Goal: Information Seeking & Learning: Learn about a topic

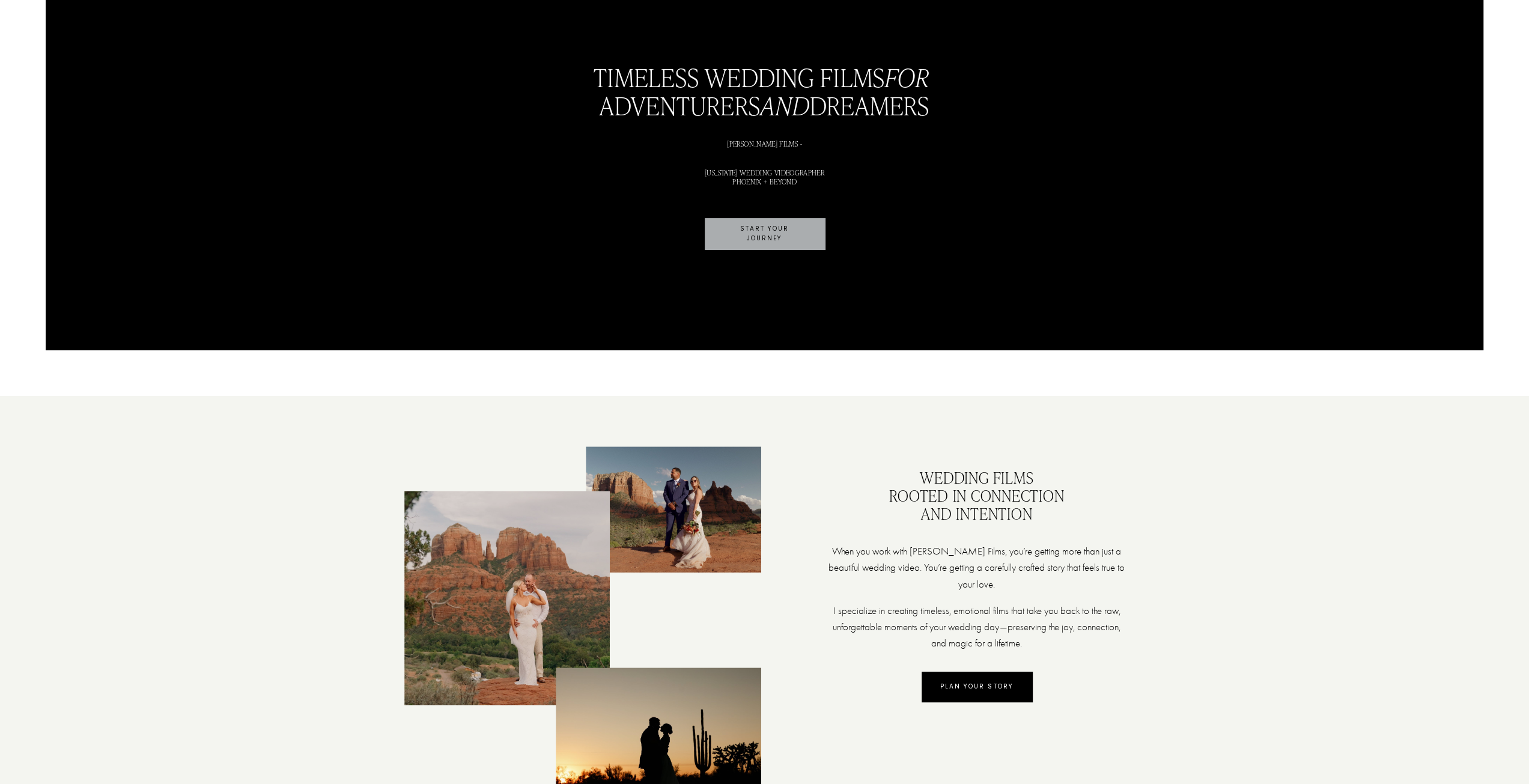
scroll to position [300, 0]
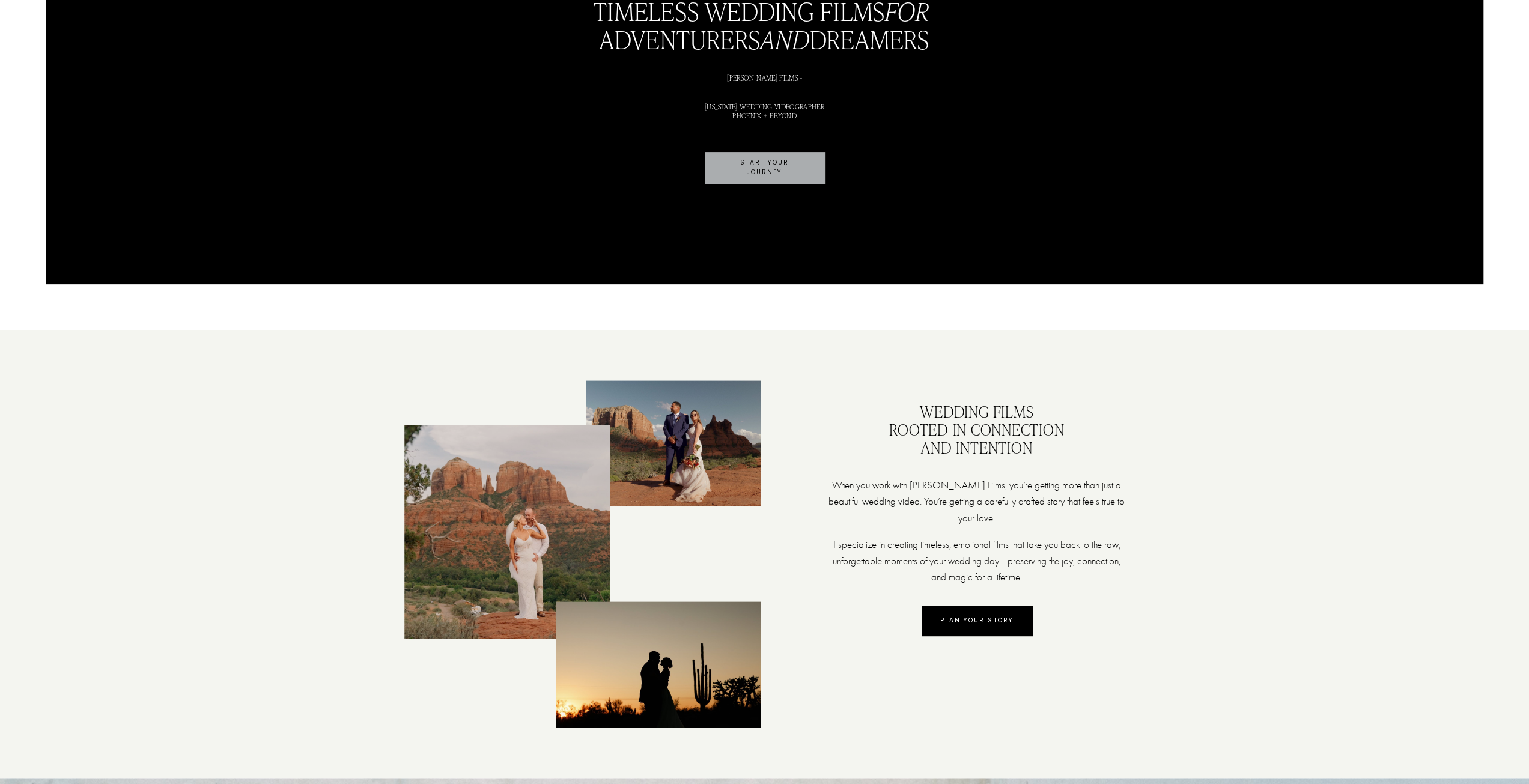
click at [985, 631] on link "PLAN YOUR STORY" at bounding box center [977, 620] width 111 height 30
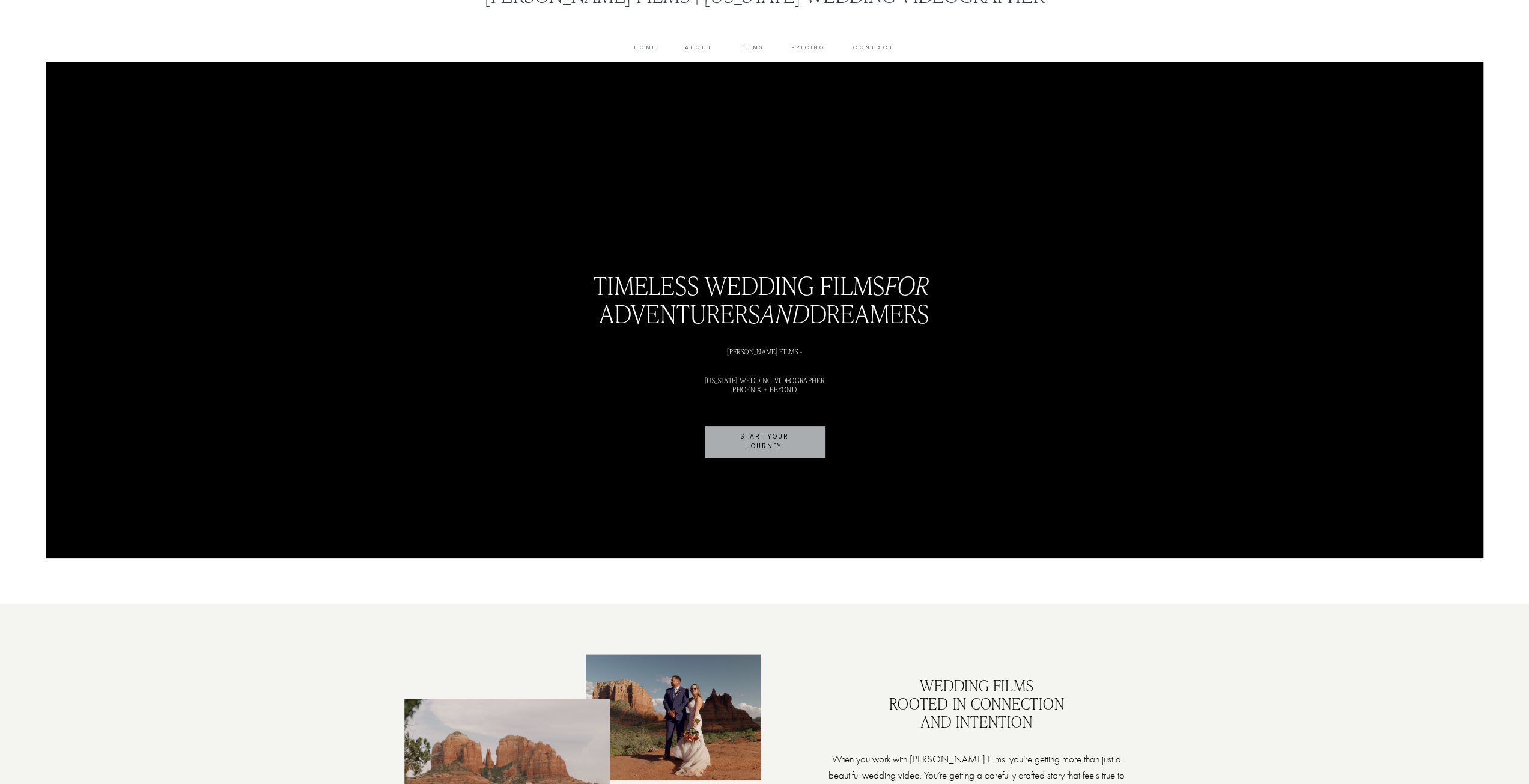
scroll to position [0, 0]
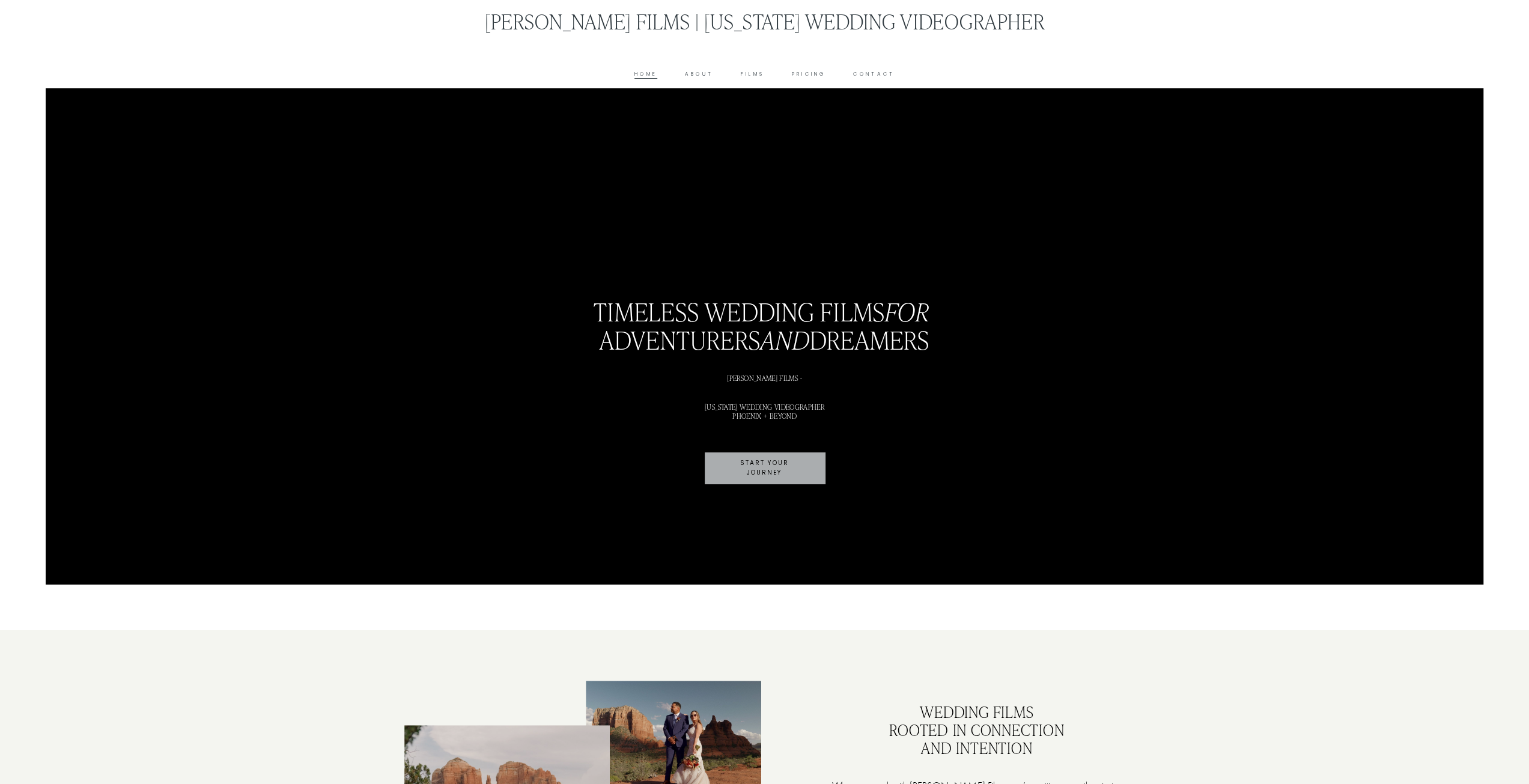
click at [815, 70] on link "Pricing" at bounding box center [808, 74] width 34 height 9
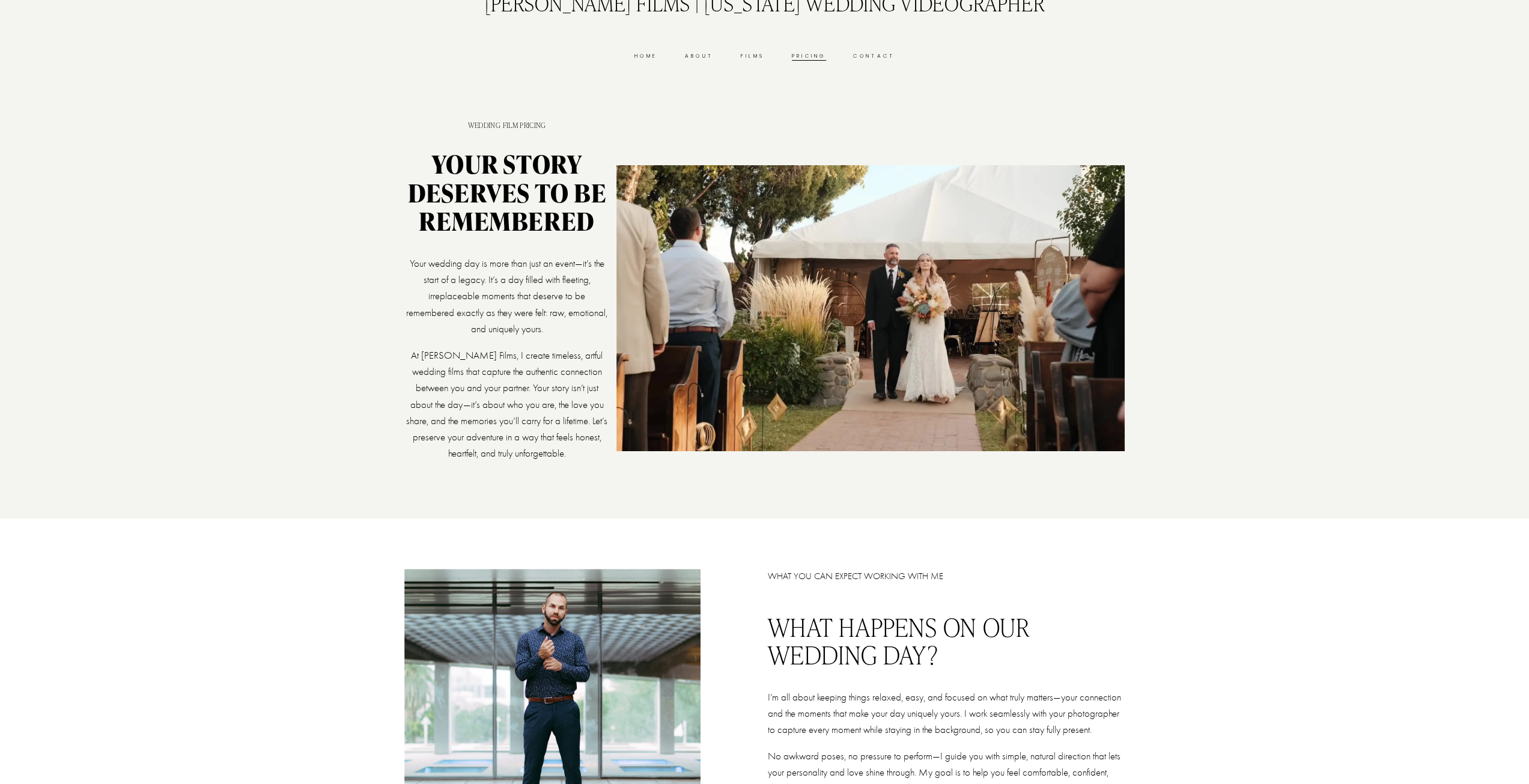
scroll to position [180, 0]
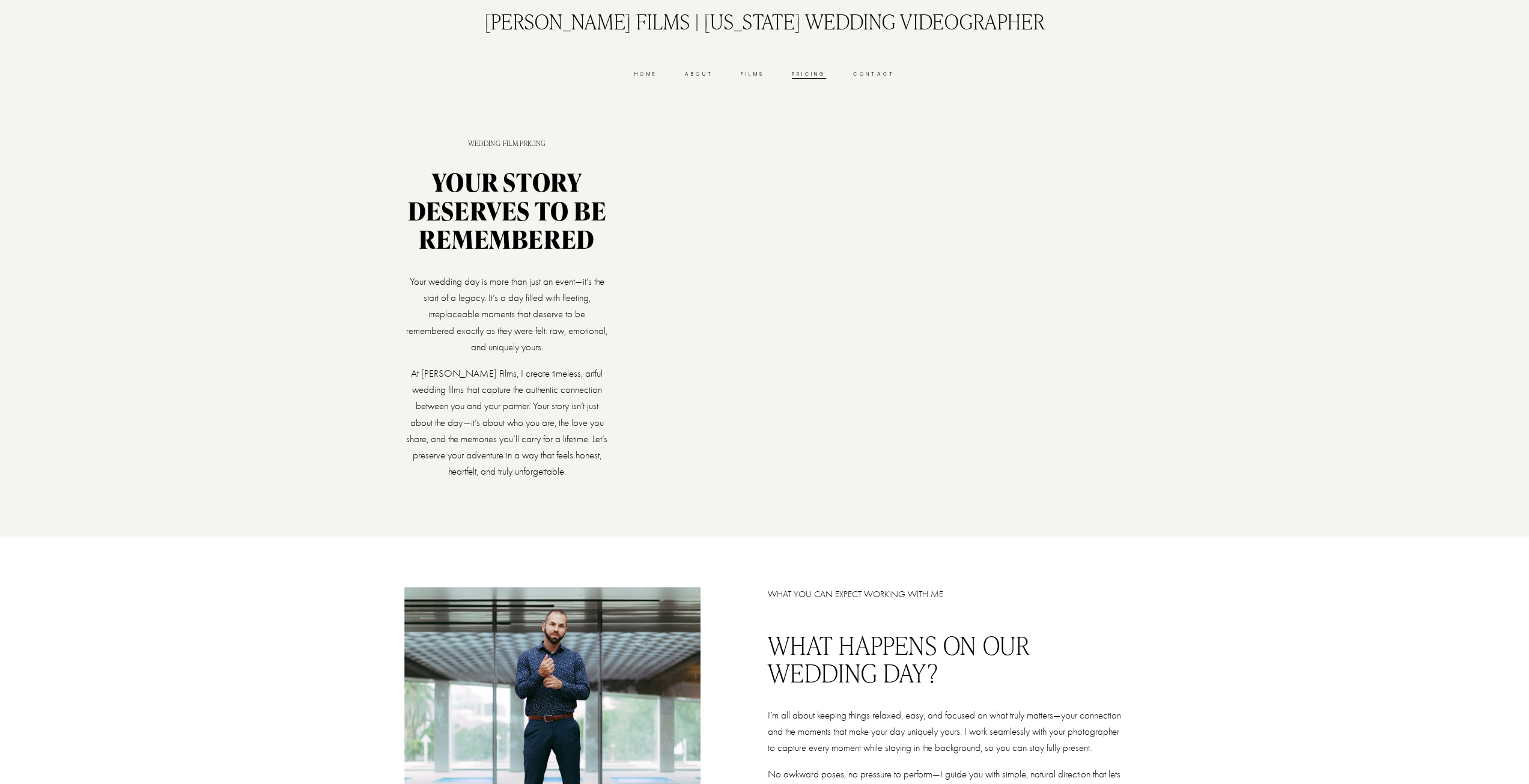
click at [558, 352] on p "Your wedding day is more than just an event—it’s the start of a legacy. It’s a …" at bounding box center [507, 314] width 205 height 82
click at [763, 330] on div at bounding box center [870, 326] width 508 height 286
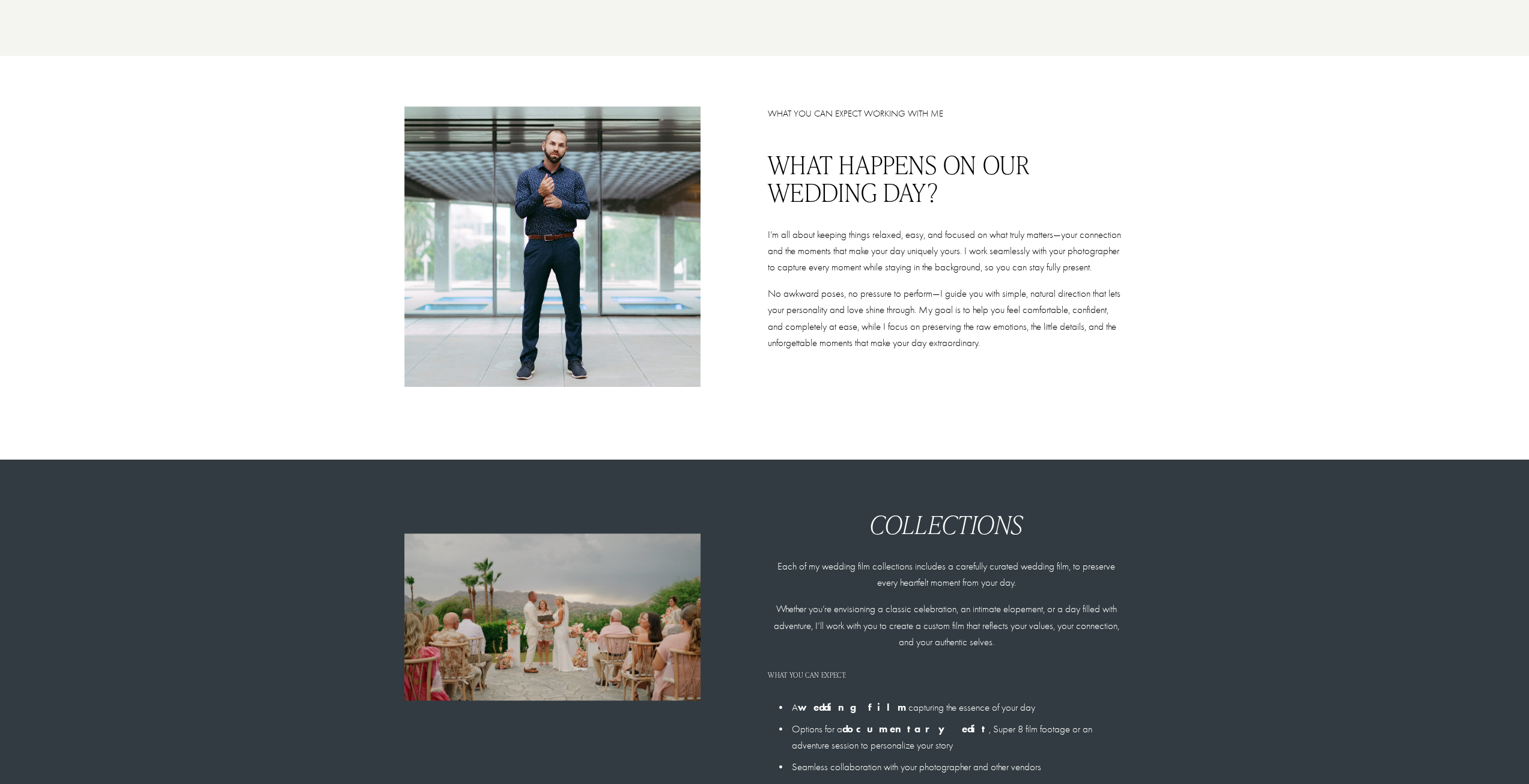
scroll to position [720, 0]
